Goal: Task Accomplishment & Management: Use online tool/utility

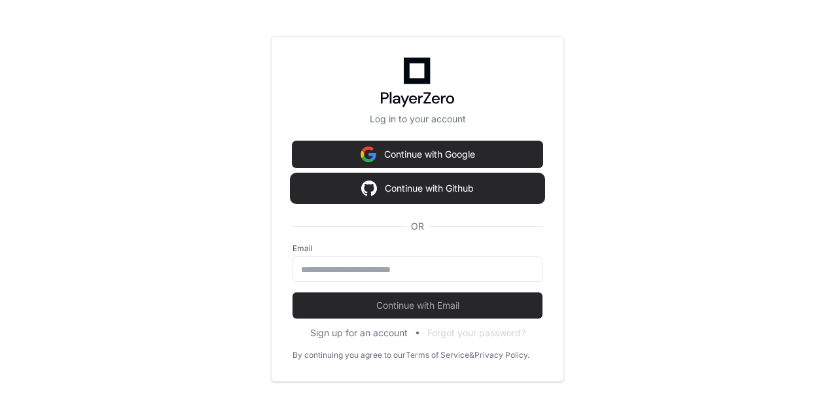
click at [398, 192] on button "Continue with Github" at bounding box center [417, 188] width 250 height 26
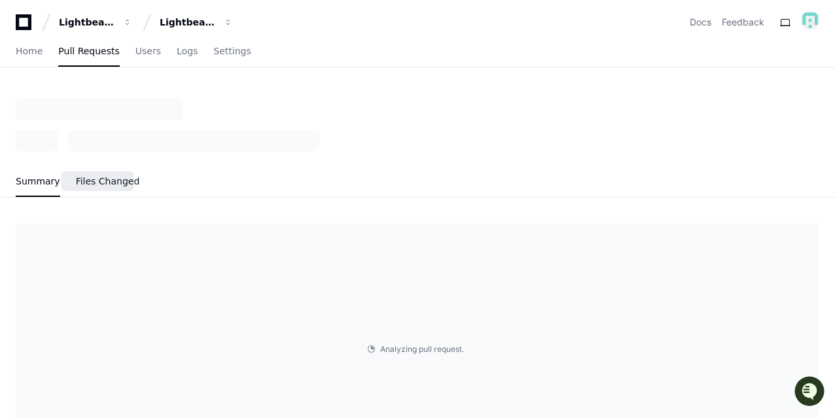
click at [105, 179] on span "Files Changed" at bounding box center [108, 181] width 64 height 8
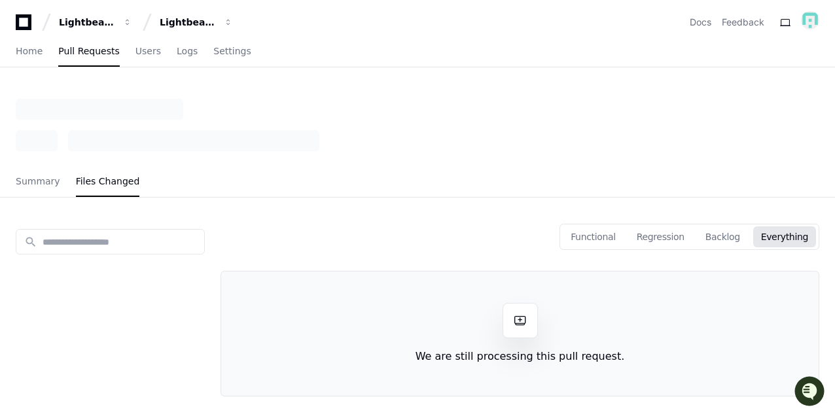
click at [10, 181] on div "Summary Files Changed" at bounding box center [417, 148] width 835 height 99
click at [19, 181] on span "Summary" at bounding box center [38, 181] width 44 height 8
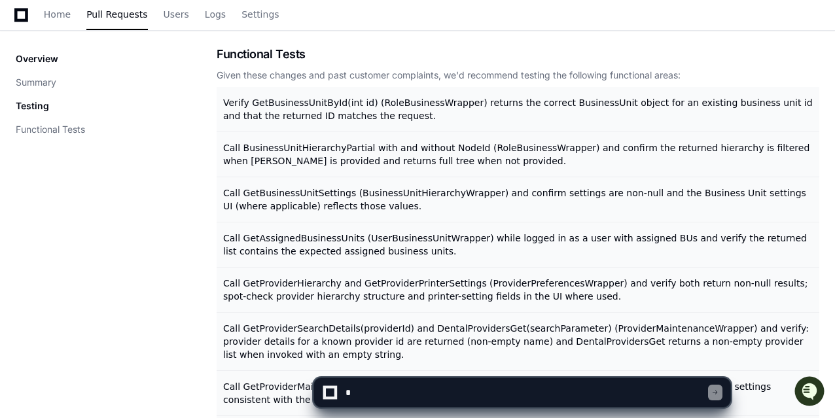
scroll to position [668, 0]
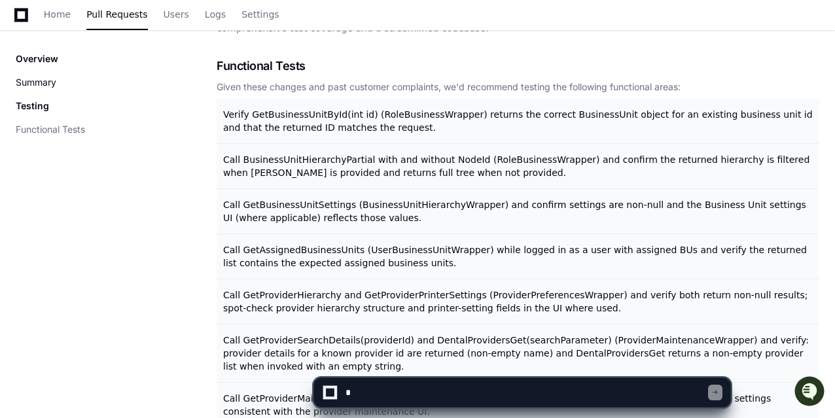
click at [53, 87] on button "Summary" at bounding box center [36, 82] width 41 height 13
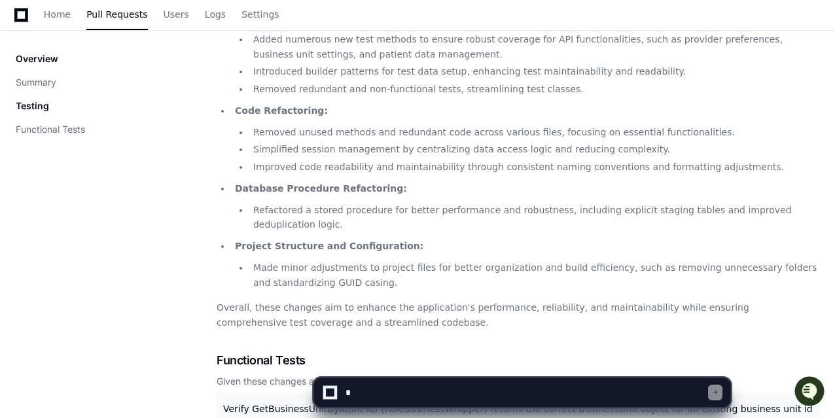
scroll to position [0, 0]
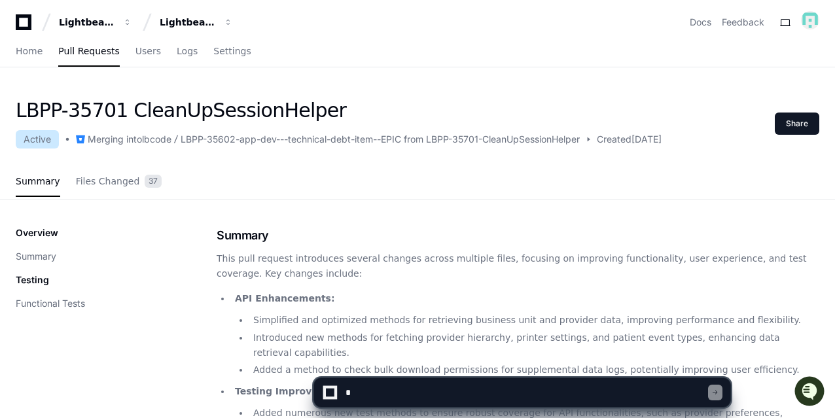
click at [95, 107] on h1 "LBPP-35701 CleanUpSessionHelper" at bounding box center [339, 111] width 646 height 24
copy h1 "35701"
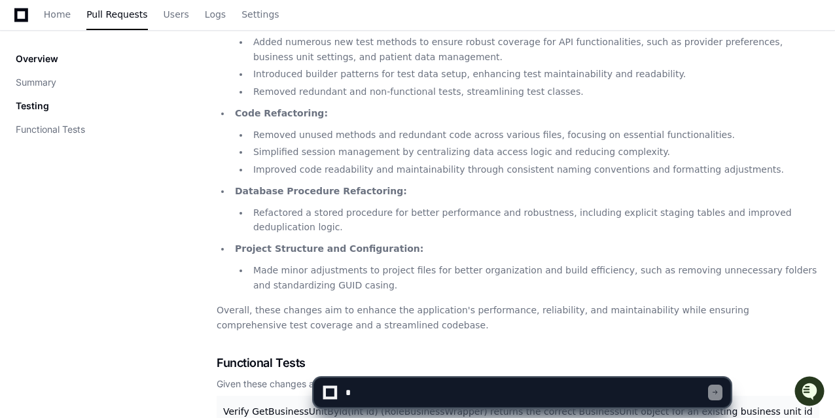
scroll to position [370, 0]
